Goal: Find specific page/section: Find specific page/section

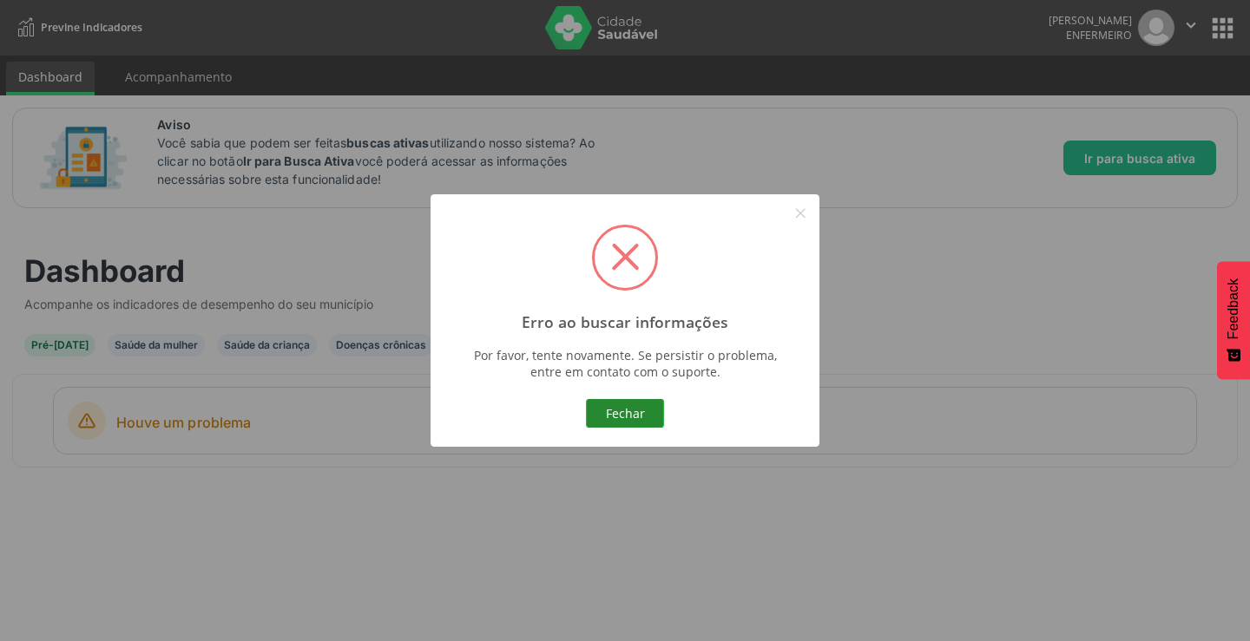
click at [652, 421] on button "Fechar" at bounding box center [625, 414] width 78 height 30
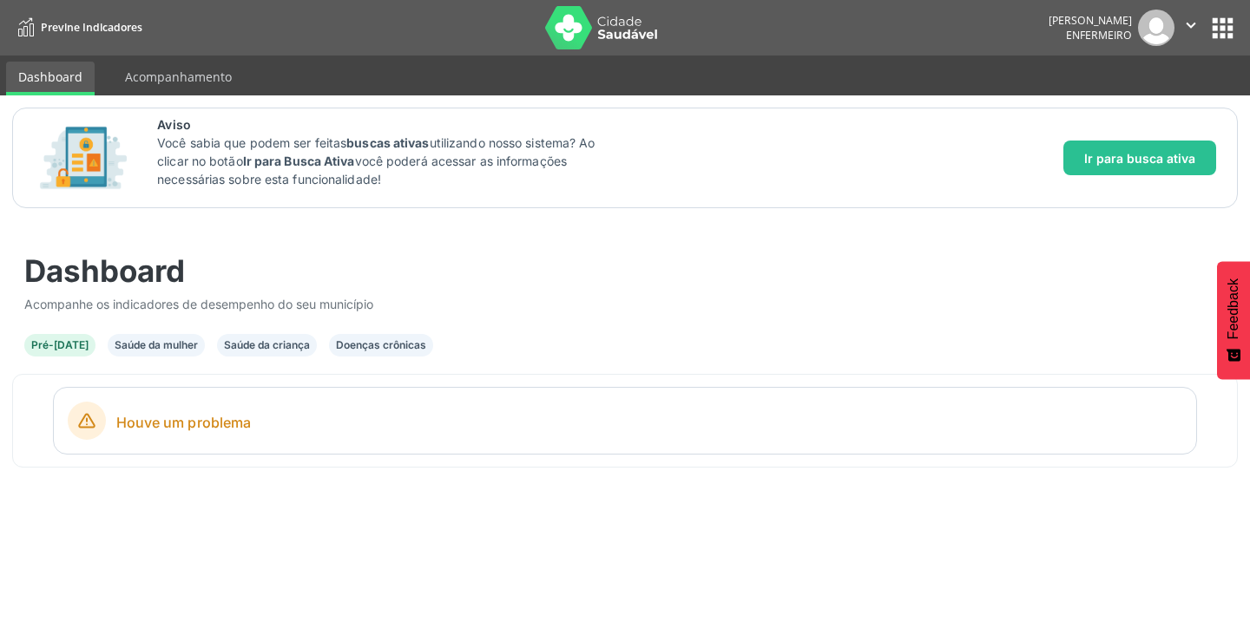
click at [237, 339] on div "Saúde da criança" at bounding box center [267, 346] width 86 height 16
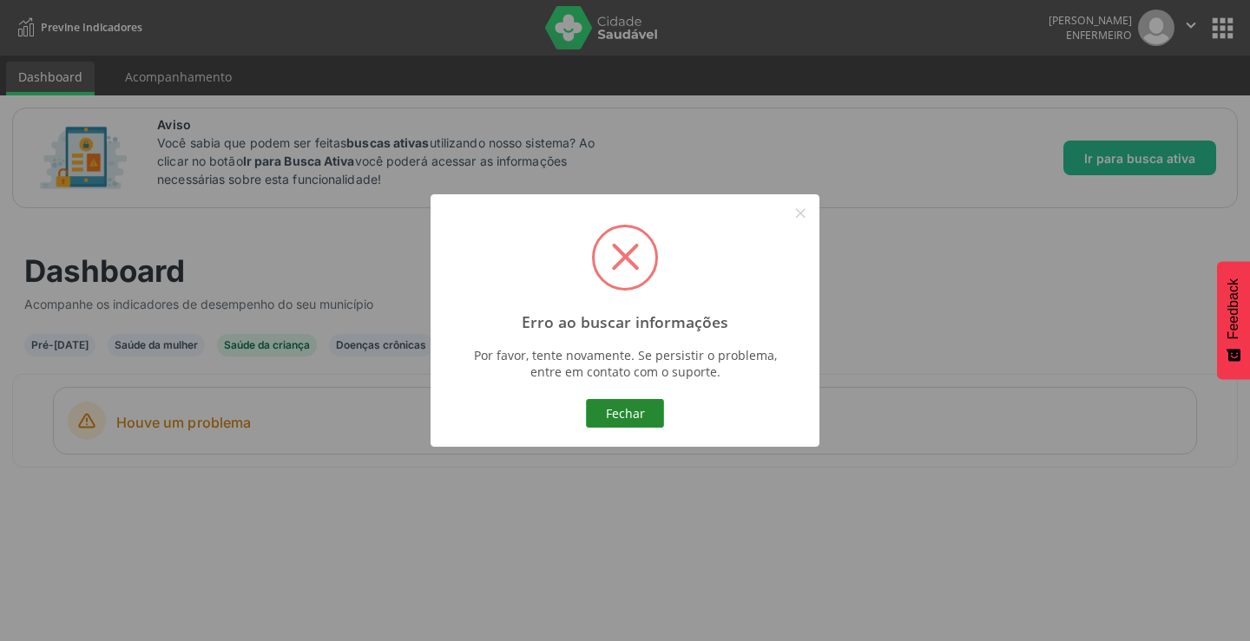
click at [641, 410] on button "Fechar" at bounding box center [625, 414] width 78 height 30
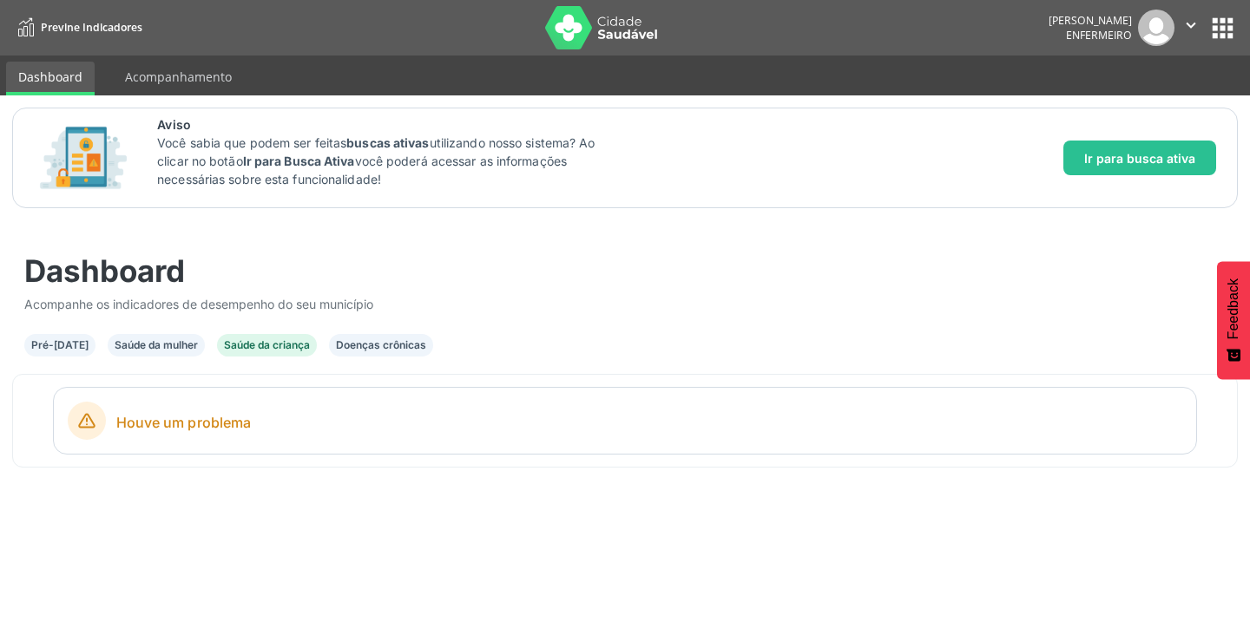
click at [279, 350] on div "Saúde da criança" at bounding box center [267, 346] width 86 height 16
click at [179, 350] on div "Saúde da mulher" at bounding box center [156, 346] width 83 height 16
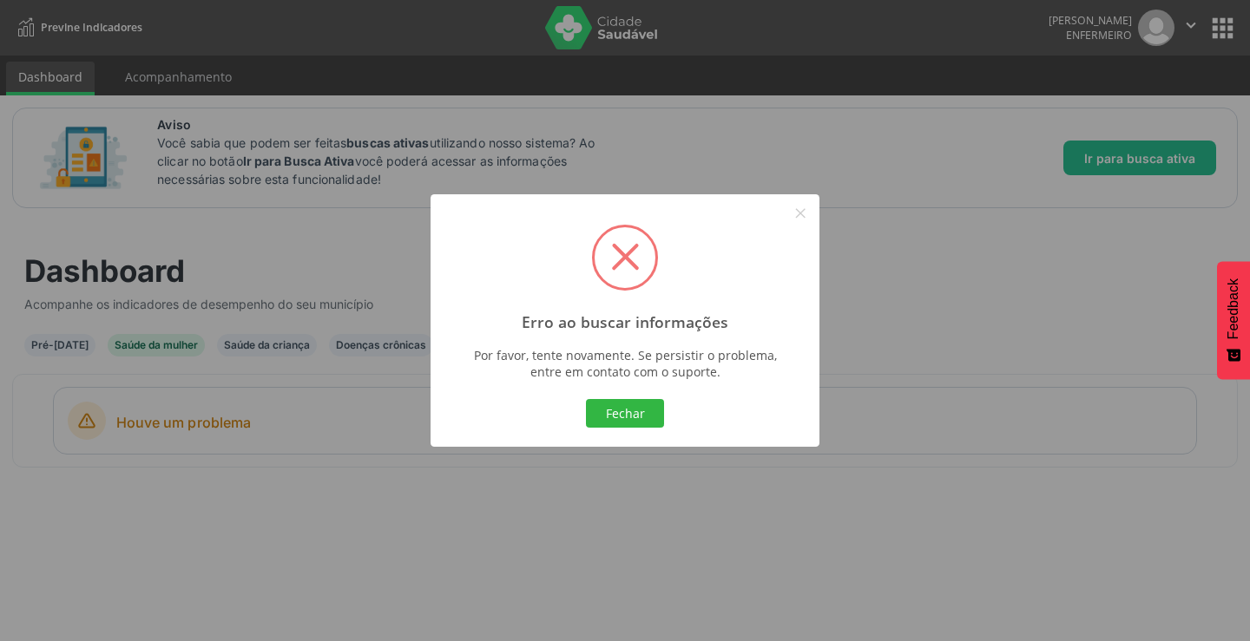
click at [322, 413] on div "Erro ao buscar informações × Por favor, tente novamente. Se persistir o problem…" at bounding box center [625, 320] width 1250 height 641
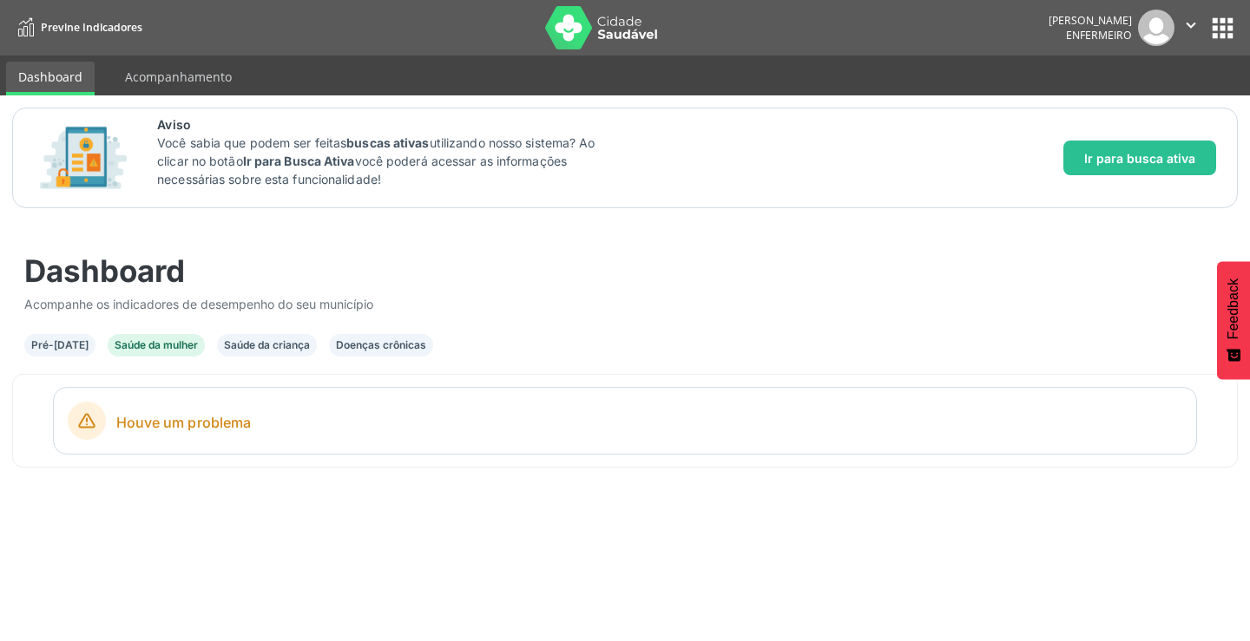
click at [378, 349] on div "Doenças crônicas" at bounding box center [381, 346] width 90 height 16
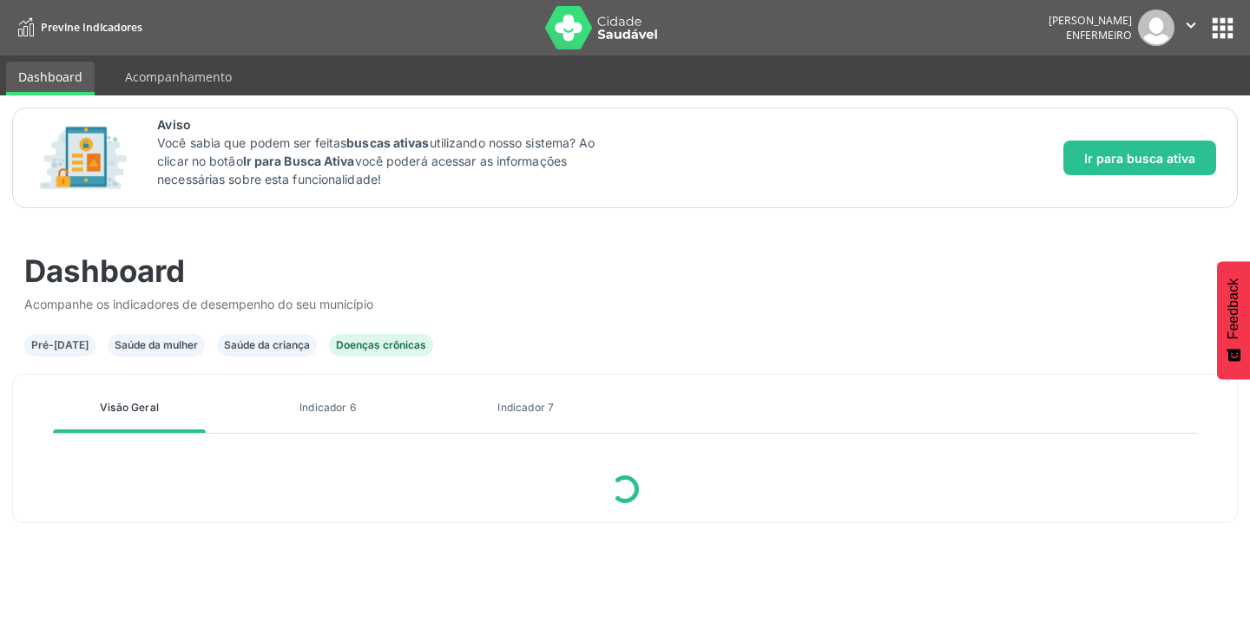
click at [340, 410] on body "Previne Indicadores [PERSON_NAME] Enfermeiro  Configurações Sair apps Dashboar…" at bounding box center [625, 320] width 1250 height 641
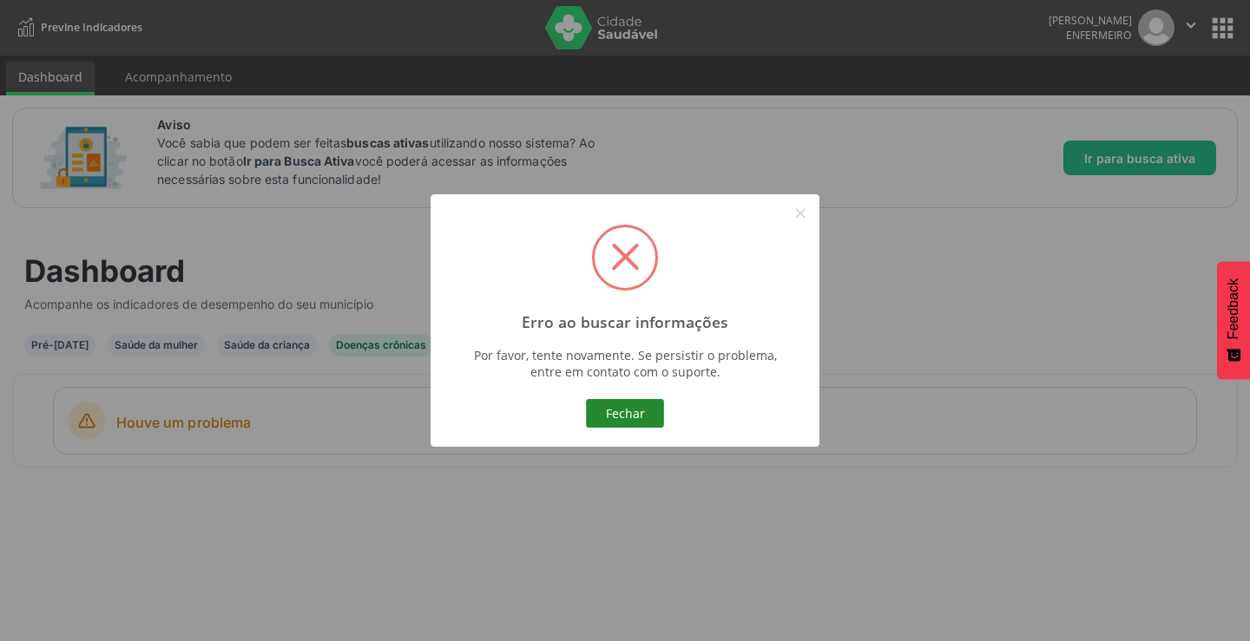
click at [631, 423] on button "Fechar" at bounding box center [625, 414] width 78 height 30
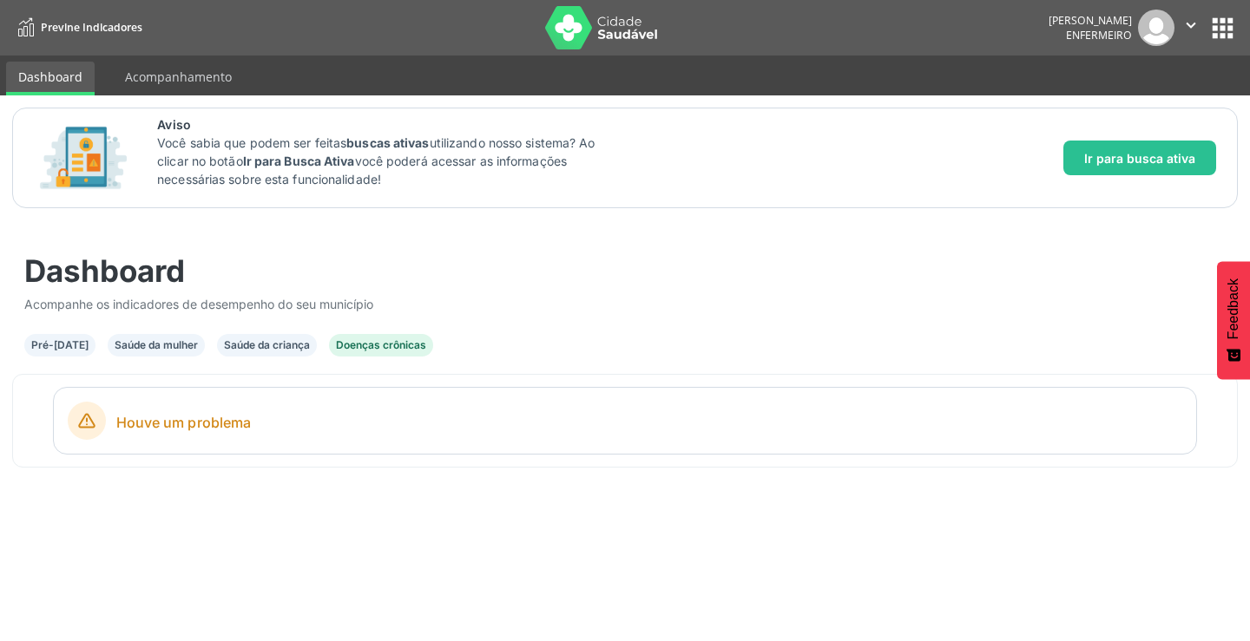
click at [1227, 30] on button "apps" at bounding box center [1222, 28] width 30 height 30
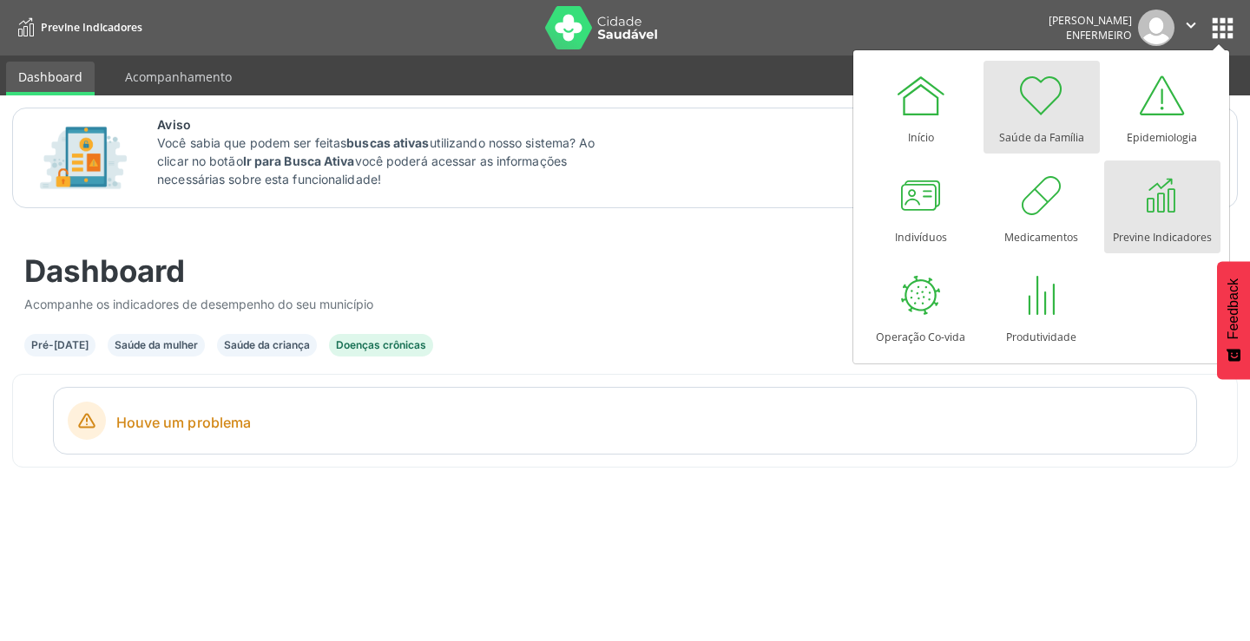
click at [1047, 97] on div at bounding box center [1041, 95] width 52 height 52
